Goal: Ask a question: Seek information or help from site administrators or community

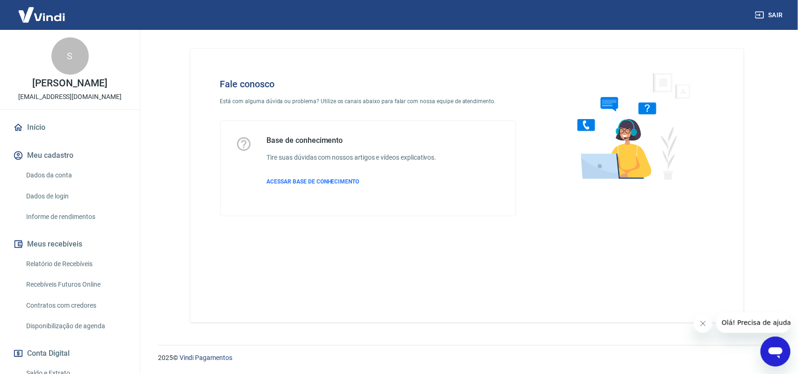
click at [768, 356] on icon "Abrir janela de mensagens" at bounding box center [775, 351] width 17 height 17
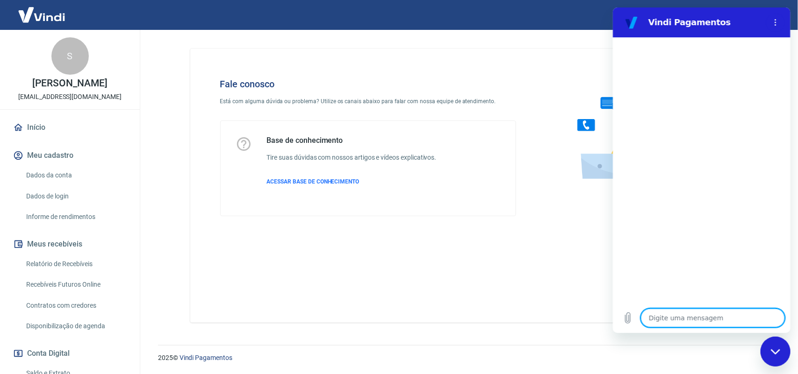
click at [724, 316] on textarea at bounding box center [712, 318] width 144 height 19
type textarea "o"
type textarea "x"
type textarea "ol"
type textarea "x"
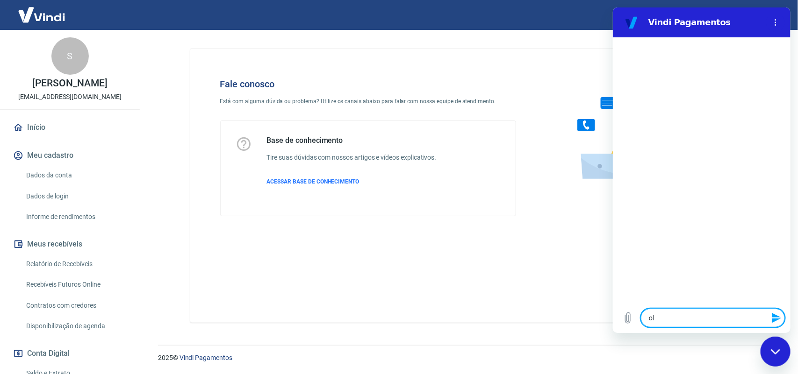
type textarea "ola"
type textarea "x"
type textarea "ol"
type textarea "x"
type textarea "olá"
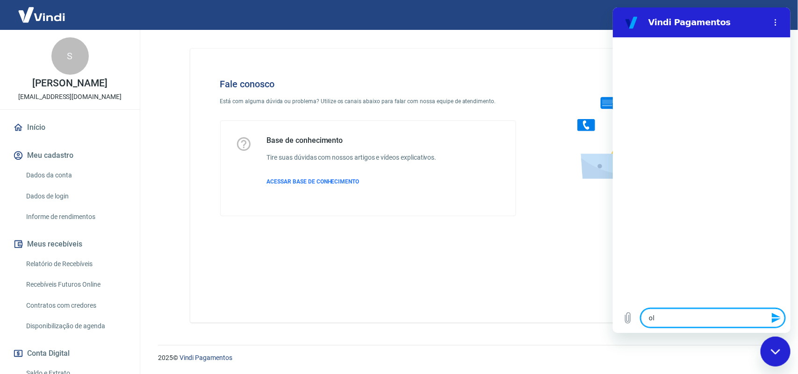
type textarea "x"
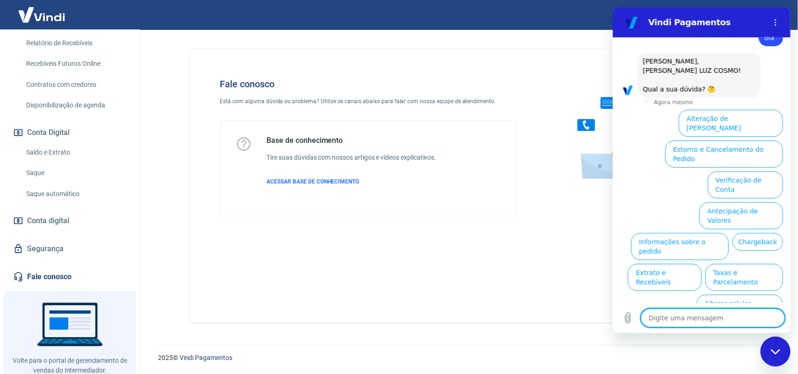
scroll to position [256, 0]
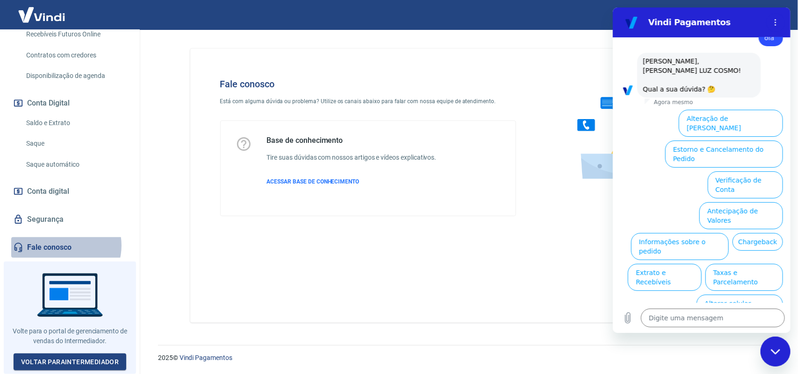
click at [62, 250] on link "Fale conosco" at bounding box center [69, 247] width 117 height 21
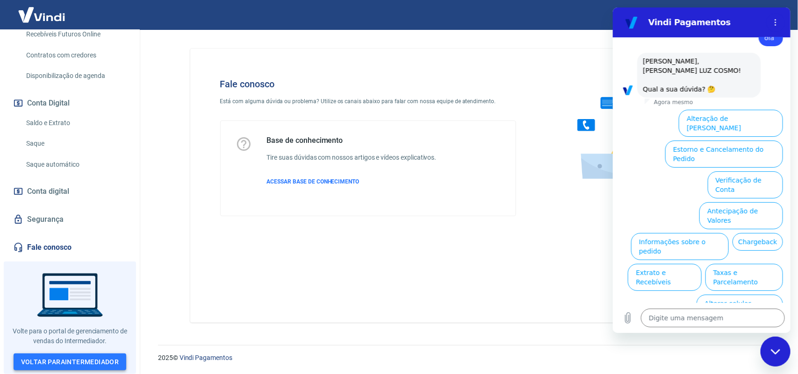
type textarea "x"
click at [59, 358] on link "Voltar para Intermediador" at bounding box center [70, 362] width 113 height 17
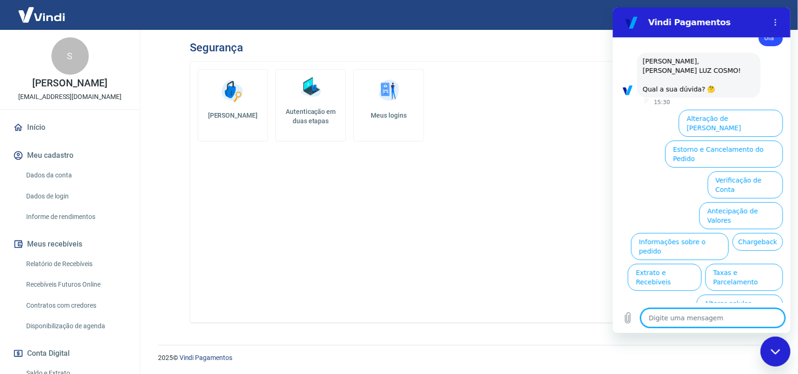
type textarea "x"
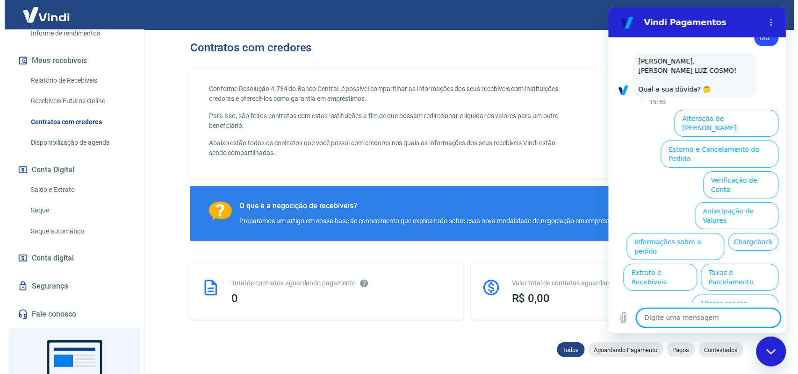
scroll to position [256, 0]
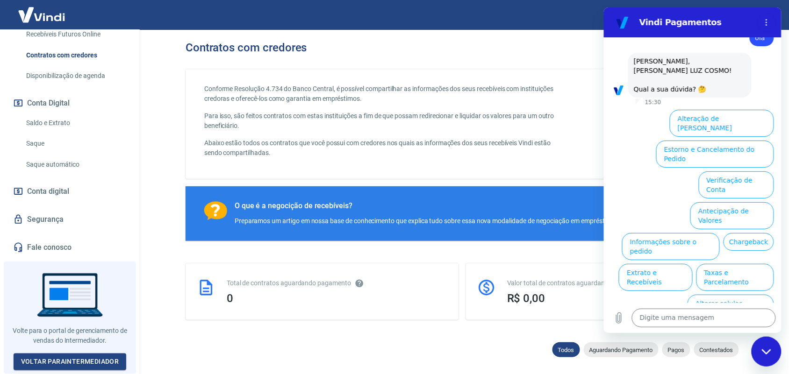
click at [42, 248] on link "Fale conosco" at bounding box center [69, 247] width 117 height 21
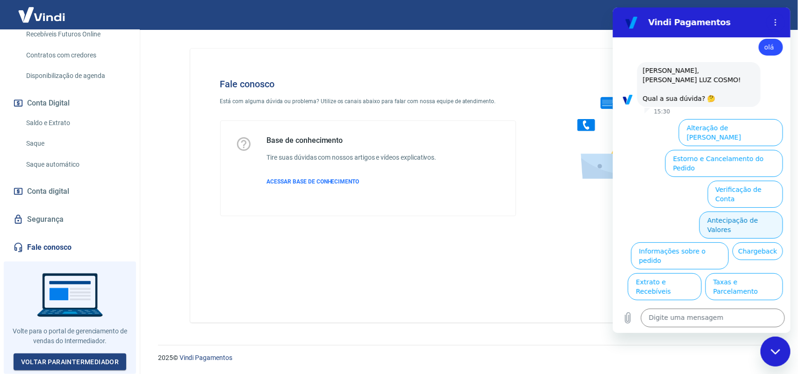
scroll to position [27, 0]
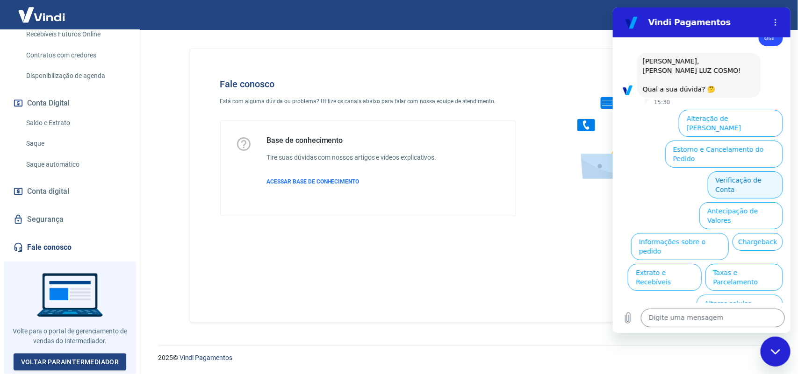
click at [727, 172] on button "Verificação de Conta" at bounding box center [744, 185] width 75 height 27
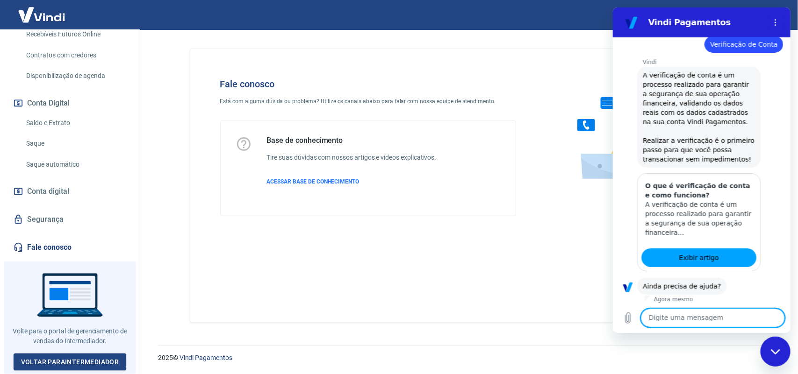
scroll to position [117, 0]
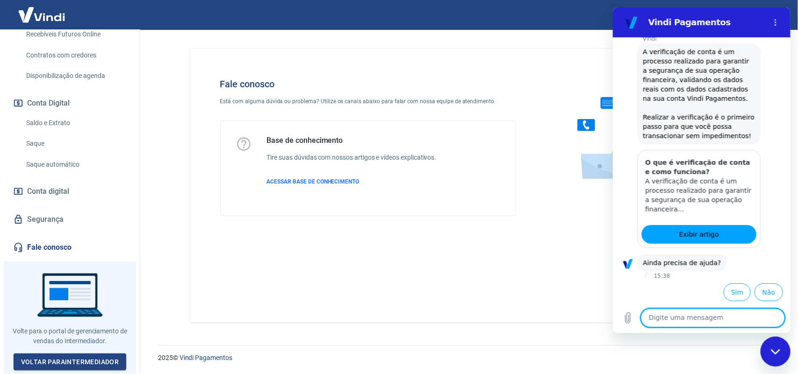
click at [535, 279] on div "Fale conosco Está com alguma dúvida ou problema? Utilize os canais abaixo para …" at bounding box center [466, 186] width 553 height 274
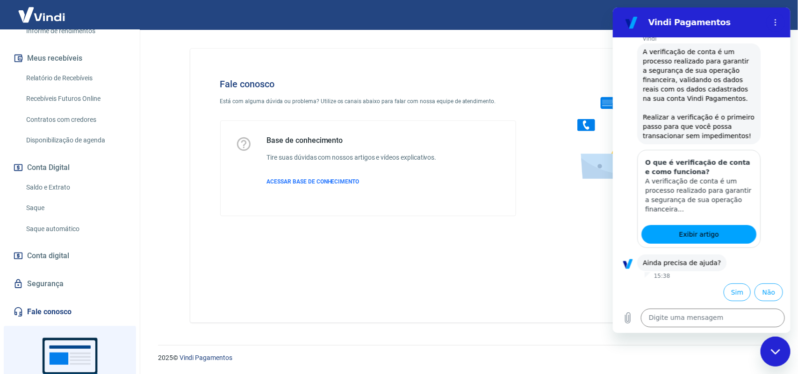
scroll to position [256, 0]
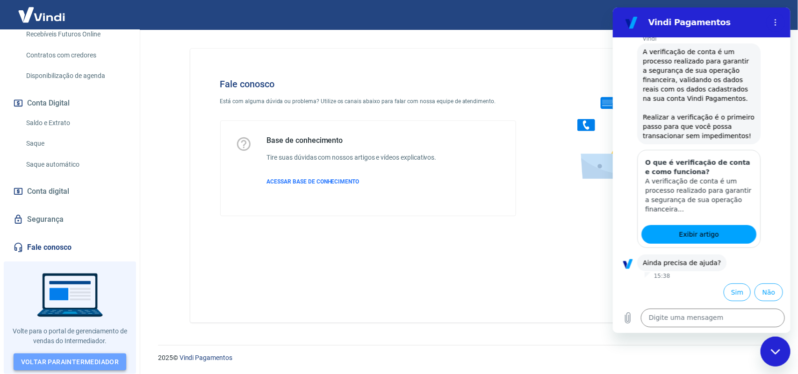
click at [50, 363] on link "Voltar para Intermediador" at bounding box center [70, 362] width 113 height 17
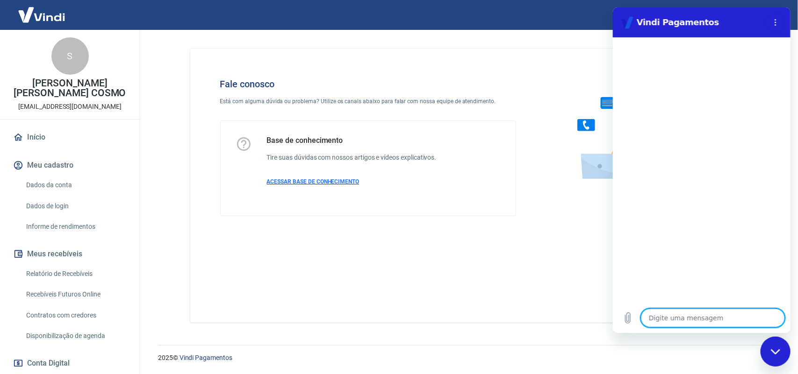
click at [335, 181] on span "ACESSAR BASE DE CONHECIMENTO" at bounding box center [313, 182] width 93 height 7
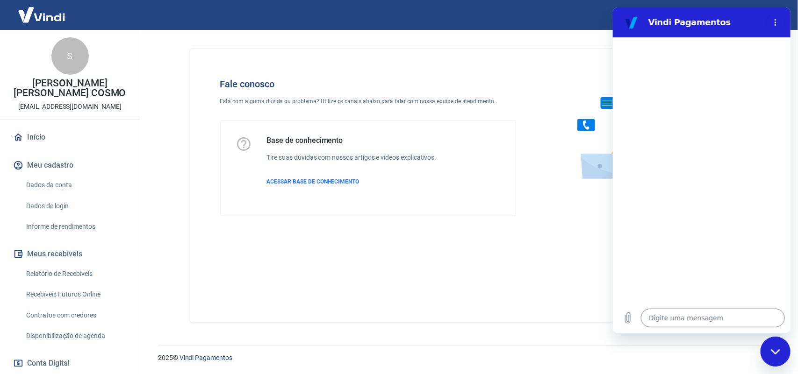
type textarea "x"
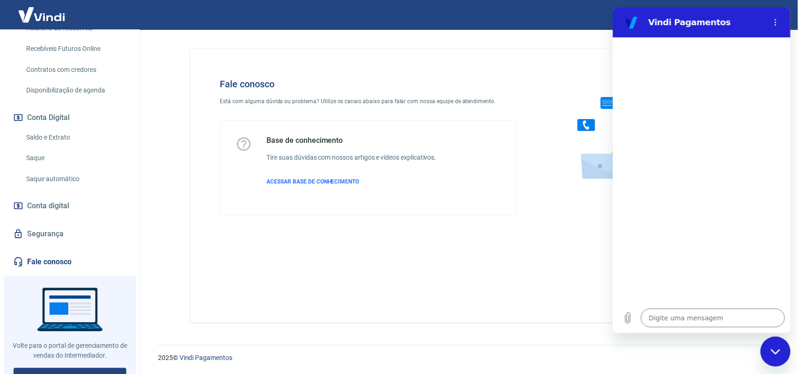
scroll to position [256, 0]
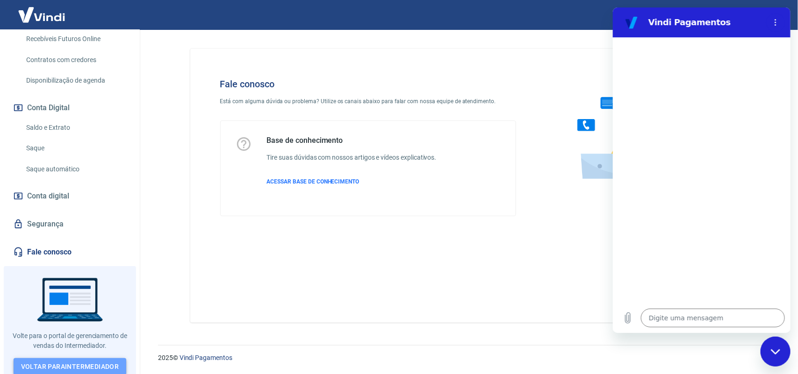
click at [82, 360] on link "Voltar para Intermediador" at bounding box center [70, 367] width 113 height 17
